Goal: Information Seeking & Learning: Learn about a topic

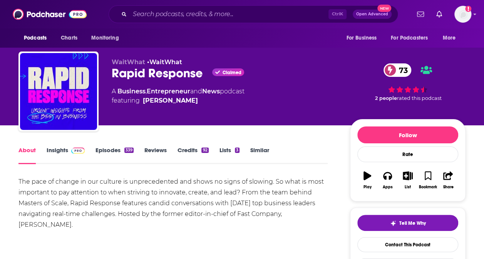
click at [69, 152] on span at bounding box center [76, 150] width 17 height 7
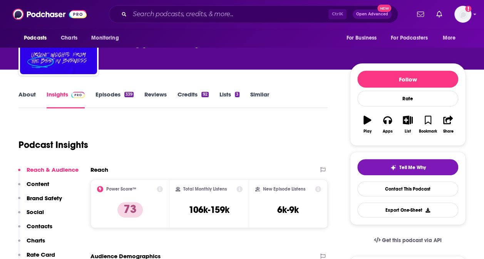
scroll to position [57, 0]
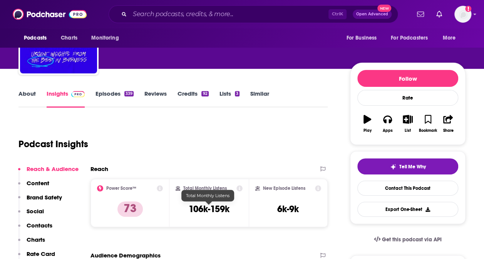
click at [223, 210] on h3 "106k-159k" at bounding box center [209, 210] width 41 height 12
copy div "106k-159k"
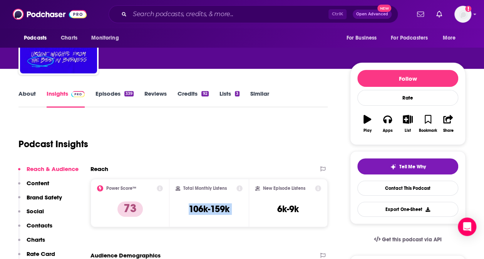
click at [31, 94] on link "About" at bounding box center [26, 99] width 17 height 18
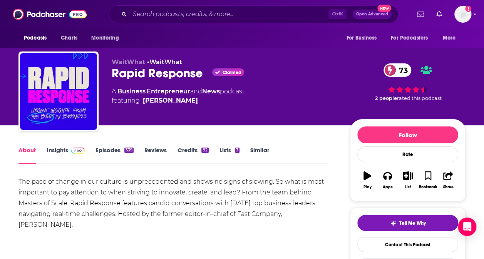
click at [133, 200] on div "The pace of change in our culture is unprecedented and shows no signs of slowin…" at bounding box center [172, 204] width 309 height 54
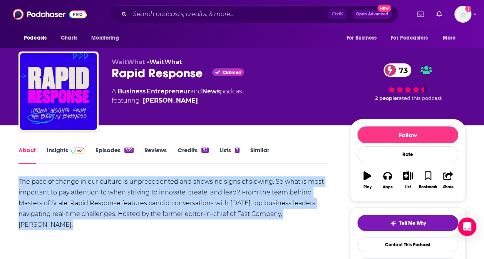
click at [133, 200] on div "The pace of change in our culture is unprecedented and shows no signs of slowin…" at bounding box center [172, 204] width 309 height 54
copy div "The pace of change in our culture is unprecedented and shows no signs of slowin…"
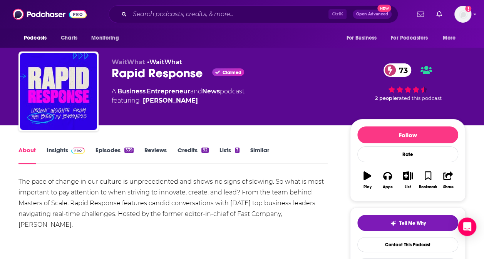
click at [204, 97] on span "featuring [PERSON_NAME]" at bounding box center [178, 100] width 133 height 9
